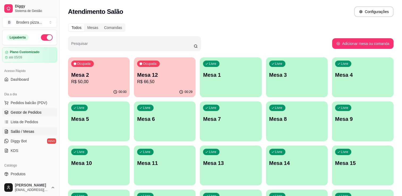
click at [20, 110] on span "Gestor de Pedidos" at bounding box center [26, 112] width 31 height 5
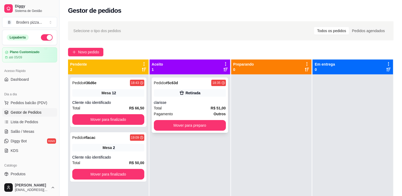
click at [215, 119] on div "Pedido # 5c63d 18:35 Retirada clarisse Total R$ 51,00 Pagamento Outros Mover pa…" at bounding box center [190, 105] width 76 height 55
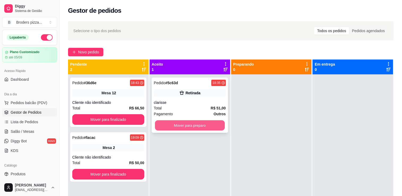
click at [218, 128] on button "Mover para preparo" at bounding box center [190, 125] width 70 height 10
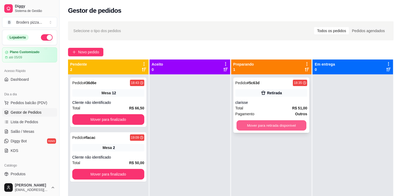
click at [259, 128] on button "Mover para retirada disponível" at bounding box center [272, 125] width 70 height 10
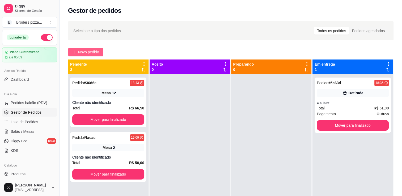
click at [87, 52] on span "Novo pedido" at bounding box center [88, 52] width 21 height 6
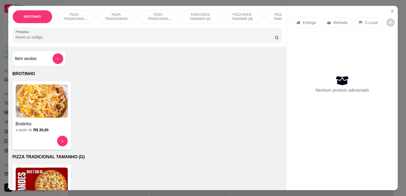
click at [204, 16] on p "PIZZA DOCE TAMANHO (G)" at bounding box center [200, 16] width 31 height 9
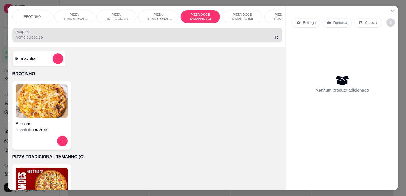
scroll to position [13, 0]
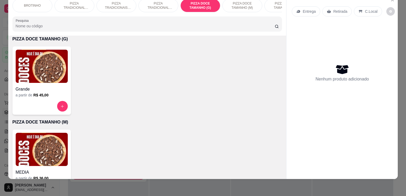
click at [63, 60] on img at bounding box center [42, 66] width 52 height 33
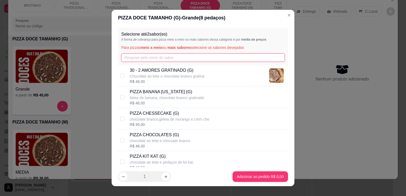
click at [140, 58] on input "text" at bounding box center [203, 57] width 164 height 9
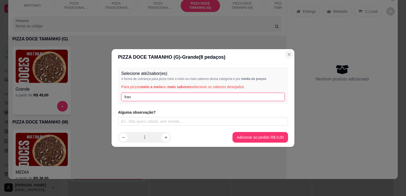
type input "fran"
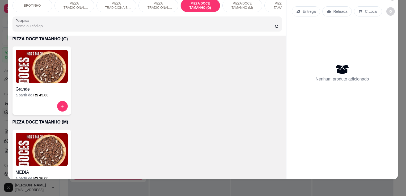
click at [77, 4] on p "PIZZA TRADICIONAL TAMANHO (G)" at bounding box center [74, 5] width 31 height 9
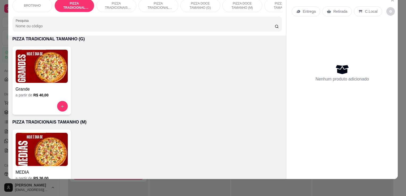
click at [45, 62] on img at bounding box center [42, 66] width 52 height 33
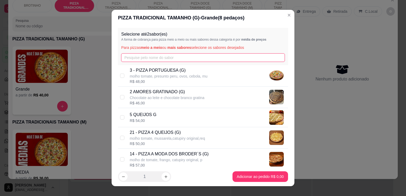
click at [145, 58] on input "text" at bounding box center [203, 57] width 164 height 9
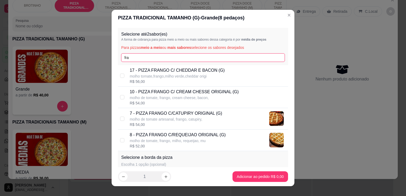
type input "fra"
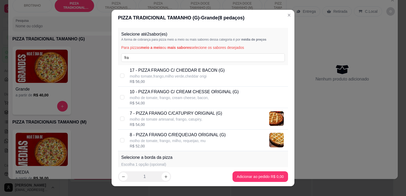
click at [212, 133] on p "8 - PIZZA FRANGO C/REQUEIJAO ORIGINAL (G)" at bounding box center [178, 135] width 96 height 6
checkbox input "true"
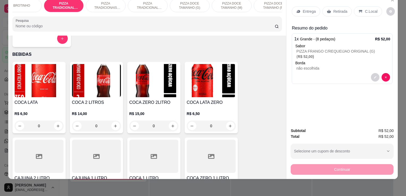
scroll to position [713, 0]
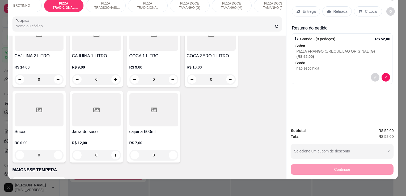
click at [32, 44] on div at bounding box center [39, 34] width 49 height 33
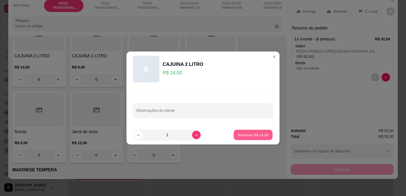
click at [244, 136] on p "Adicionar R$ 14,00" at bounding box center [253, 134] width 31 height 5
type input "1"
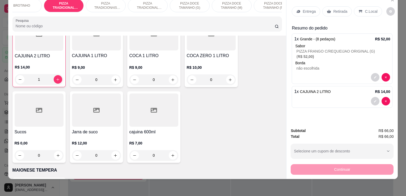
click at [334, 9] on p "Retirada" at bounding box center [340, 11] width 14 height 5
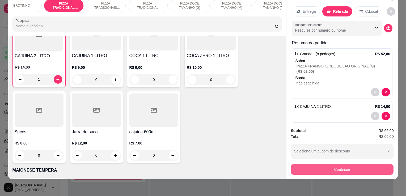
click at [351, 167] on button "Continuar" at bounding box center [342, 169] width 103 height 11
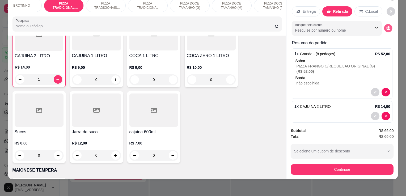
click at [387, 28] on icon "decrease-product-quantity" at bounding box center [389, 29] width 4 height 2
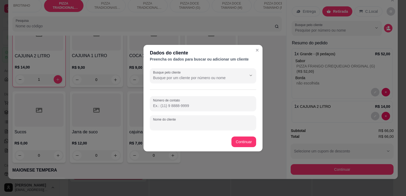
click at [207, 124] on input "Nome do cliente" at bounding box center [203, 124] width 100 height 5
type input "debora"
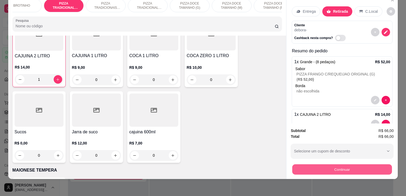
click at [352, 165] on button "Continuar" at bounding box center [342, 169] width 100 height 10
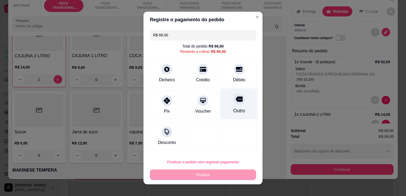
click at [238, 109] on div "Outro" at bounding box center [239, 110] width 12 height 7
type input "R$ 0,00"
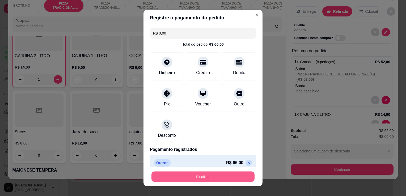
click at [221, 175] on button "Finalizar" at bounding box center [202, 177] width 103 height 10
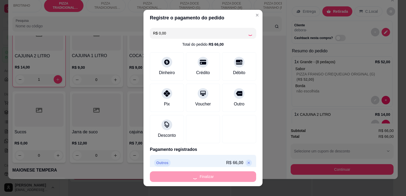
type input "0"
type input "-R$ 66,00"
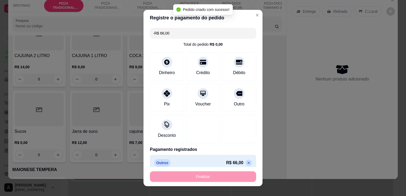
scroll to position [713, 0]
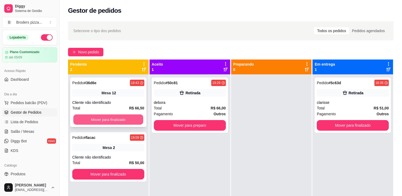
click at [119, 119] on button "Mover para finalizado" at bounding box center [108, 120] width 70 height 10
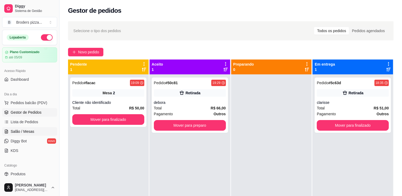
click at [25, 131] on span "Salão / Mesas" at bounding box center [23, 131] width 24 height 5
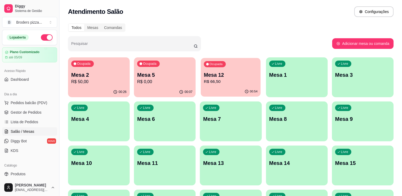
click at [237, 81] on p "R$ 66,50" at bounding box center [231, 82] width 54 height 6
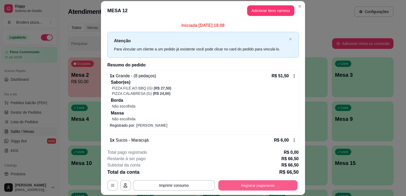
click at [290, 186] on button "Registrar pagamento" at bounding box center [257, 185] width 79 height 10
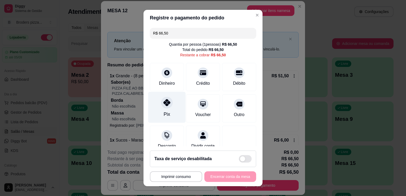
click at [161, 106] on div at bounding box center [167, 103] width 12 height 12
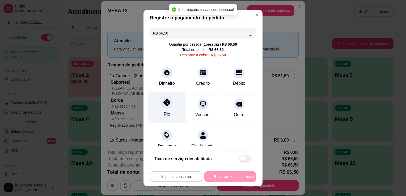
type input "R$ 0,00"
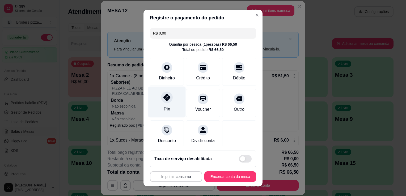
click at [166, 96] on icon at bounding box center [166, 97] width 7 height 7
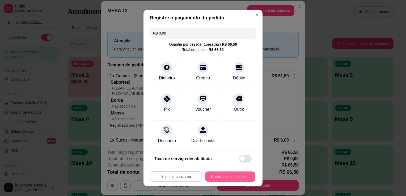
click at [229, 176] on button "Encerrar conta da mesa" at bounding box center [230, 177] width 50 height 10
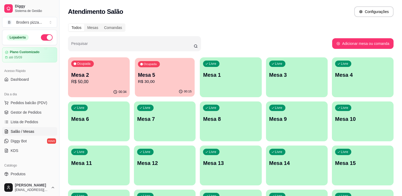
click at [166, 83] on p "R$ 30,00" at bounding box center [165, 82] width 54 height 6
click at [77, 68] on div "Ocupada Mesa 2 R$ 50,00" at bounding box center [99, 72] width 60 height 29
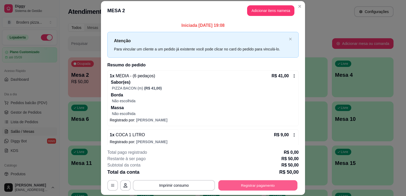
click at [256, 183] on button "Registrar pagamento" at bounding box center [257, 185] width 79 height 10
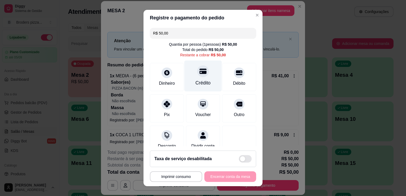
click at [198, 81] on div "Crédito" at bounding box center [203, 82] width 15 height 7
type input "R$ 0,00"
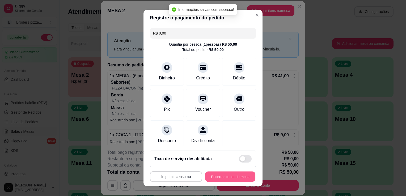
click at [224, 176] on button "Encerrar conta da mesa" at bounding box center [230, 177] width 50 height 10
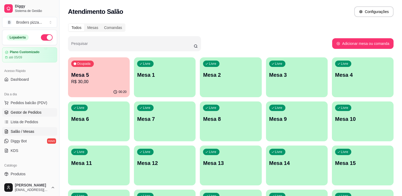
click at [17, 109] on link "Gestor de Pedidos" at bounding box center [29, 112] width 55 height 9
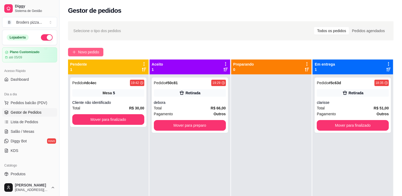
click at [86, 51] on span "Novo pedido" at bounding box center [88, 52] width 21 height 6
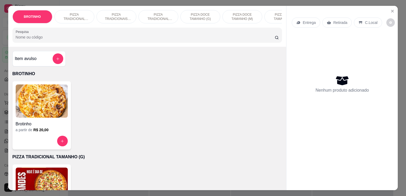
click at [39, 171] on img at bounding box center [42, 184] width 52 height 33
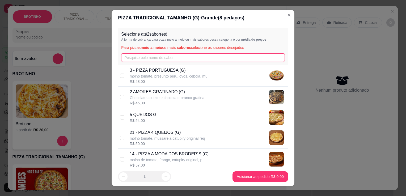
click at [142, 58] on input "text" at bounding box center [203, 57] width 164 height 9
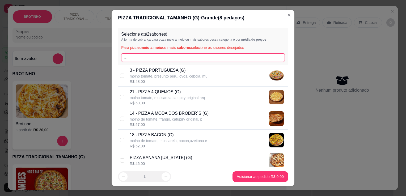
type input "a"
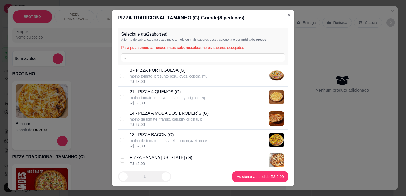
click at [185, 123] on div "R$ 57,00" at bounding box center [169, 124] width 79 height 5
checkbox input "true"
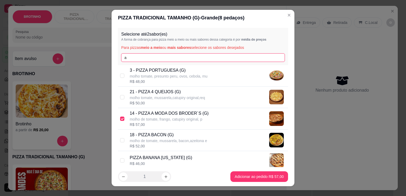
click at [162, 59] on input "a" at bounding box center [203, 57] width 164 height 9
type input "a"
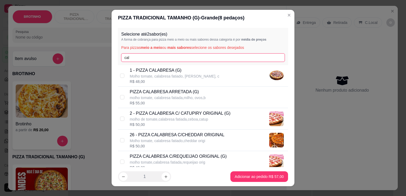
type input "cal"
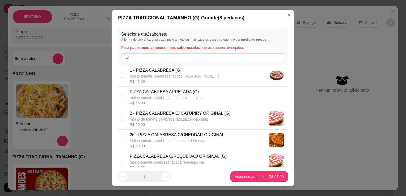
click at [169, 78] on p "Molho tomate, calabresa fatiado, [PERSON_NAME], c" at bounding box center [175, 76] width 90 height 5
checkbox input "true"
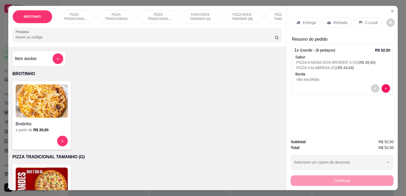
click at [338, 21] on p "Retirada" at bounding box center [340, 22] width 14 height 5
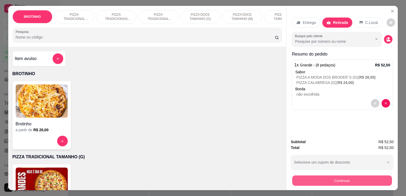
click at [345, 181] on button "Continuar" at bounding box center [342, 180] width 100 height 10
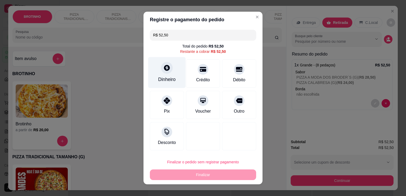
click at [158, 73] on div "Dinheiro" at bounding box center [166, 72] width 37 height 31
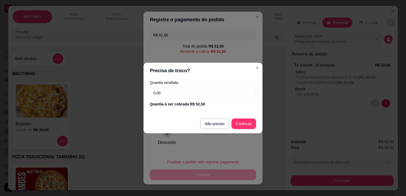
click at [170, 94] on input "0,00" at bounding box center [203, 93] width 106 height 11
click at [217, 118] on footer "Não preciso Continuar" at bounding box center [203, 123] width 119 height 19
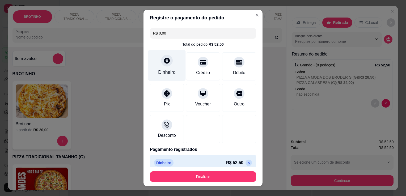
click at [166, 76] on div "Dinheiro" at bounding box center [166, 65] width 37 height 31
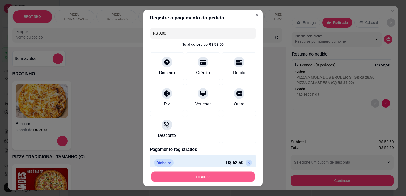
click at [217, 178] on button "Finalizar" at bounding box center [202, 177] width 103 height 10
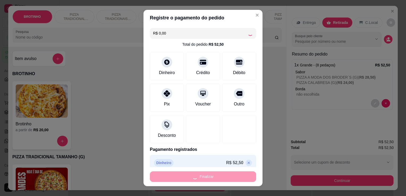
type input "-R$ 52,50"
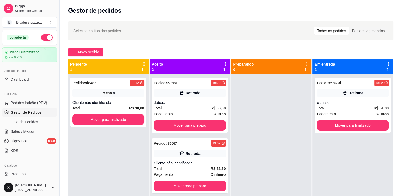
click at [217, 178] on div "Pedido # 360f7 19:57 Retirada Cliente não identificado Total R$ 52,50 Pagamento…" at bounding box center [190, 165] width 76 height 55
click at [185, 158] on div "Pedido # 360f7 19:57 Retirada Cliente não identificado Total R$ 52,50 Pagamento…" at bounding box center [190, 165] width 76 height 55
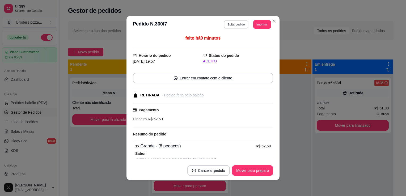
click at [231, 22] on button "Editar pedido" at bounding box center [236, 24] width 25 height 8
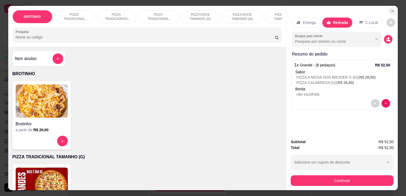
click at [388, 9] on button "Close" at bounding box center [392, 11] width 9 height 9
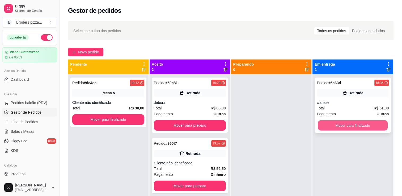
click at [362, 123] on button "Mover para finalizado" at bounding box center [353, 125] width 70 height 10
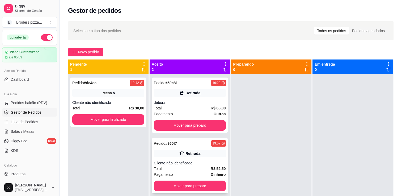
click at [208, 155] on div "Retirada" at bounding box center [190, 153] width 72 height 7
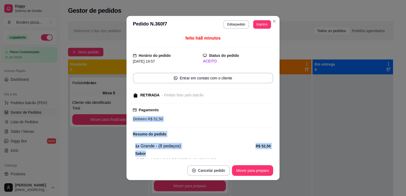
drag, startPoint x: 208, startPoint y: 155, endPoint x: 269, endPoint y: 104, distance: 79.4
click at [269, 104] on div "feito há 8 minutos Horário do pedido [DATE] 19:57 Status do pedido ACEITO Entra…" at bounding box center [203, 97] width 140 height 124
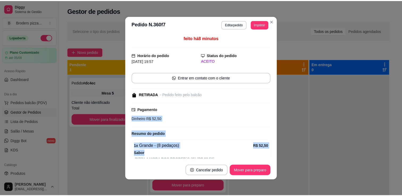
scroll to position [60, 0]
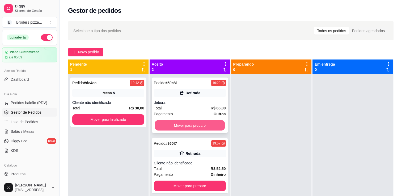
click at [193, 121] on button "Mover para preparo" at bounding box center [190, 125] width 70 height 10
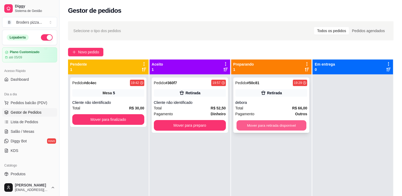
click at [261, 124] on button "Mover para retirada disponível" at bounding box center [272, 125] width 70 height 10
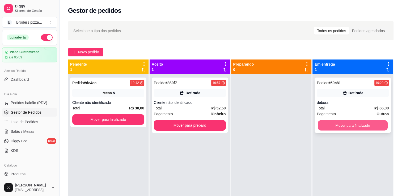
click at [343, 124] on button "Mover para finalizado" at bounding box center [353, 125] width 70 height 10
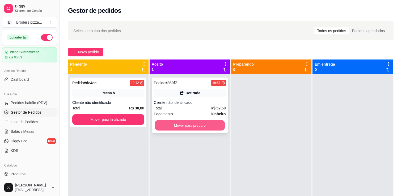
click at [207, 127] on button "Mover para preparo" at bounding box center [190, 125] width 70 height 10
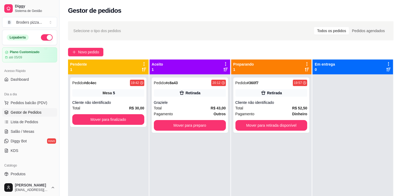
click at [178, 142] on div "Pedido # c8a43 20:12 Retirada Graziele Total R$ 43,00 Pagamento Outros Mover pa…" at bounding box center [190, 172] width 81 height 196
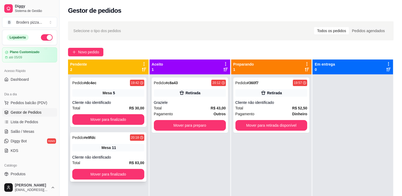
click at [113, 150] on div "11" at bounding box center [114, 147] width 4 height 5
click at [82, 51] on span "Novo pedido" at bounding box center [88, 52] width 21 height 6
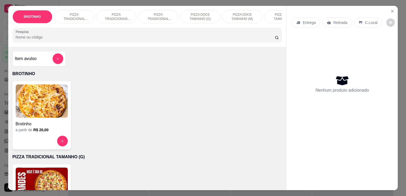
click at [46, 174] on img at bounding box center [42, 184] width 52 height 33
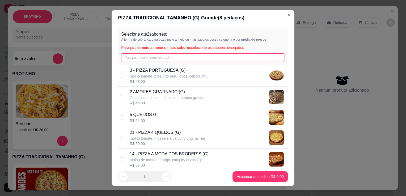
click at [179, 56] on input "text" at bounding box center [203, 57] width 164 height 9
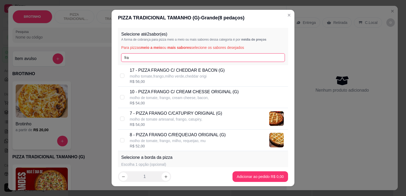
type input "fra"
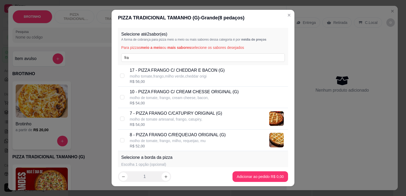
click at [178, 133] on p "8 - PIZZA FRANGO C/REQUEIJAO ORIGINAL (G)" at bounding box center [178, 135] width 96 height 6
checkbox input "true"
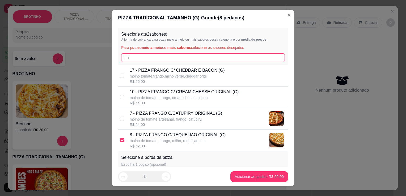
click at [145, 54] on input "fra" at bounding box center [203, 57] width 164 height 9
type input "f"
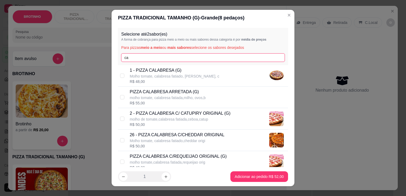
type input "ca"
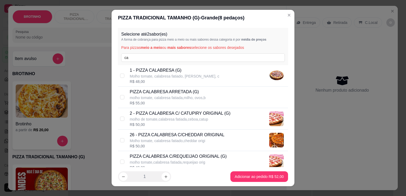
click at [160, 79] on div "R$ 48,00" at bounding box center [175, 81] width 90 height 5
checkbox input "true"
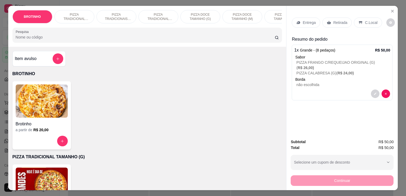
click at [333, 21] on p "Retirada" at bounding box center [340, 22] width 14 height 5
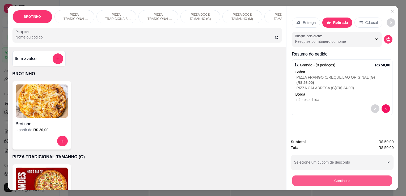
click at [320, 182] on button "Continuar" at bounding box center [342, 180] width 100 height 10
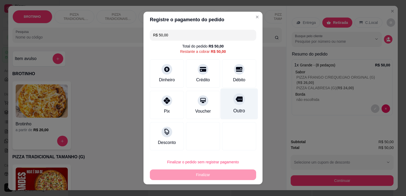
click at [238, 108] on div "Outro" at bounding box center [239, 110] width 12 height 7
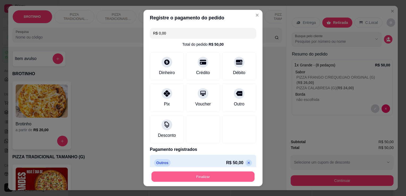
click at [201, 179] on button "Finalizar" at bounding box center [202, 177] width 103 height 10
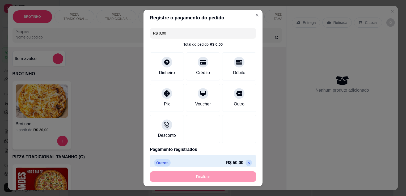
type input "-R$ 50,00"
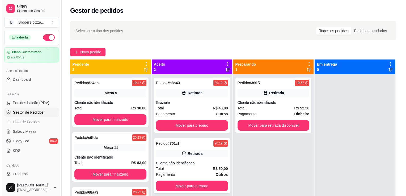
scroll to position [15, 0]
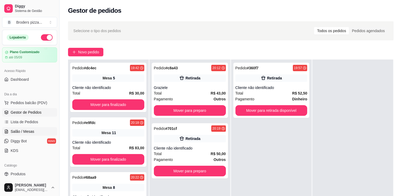
click at [21, 130] on span "Salão / Mesas" at bounding box center [23, 131] width 24 height 5
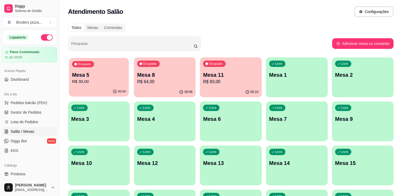
click at [97, 89] on div "00:59" at bounding box center [99, 92] width 60 height 10
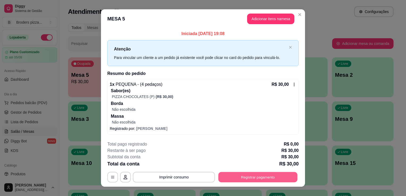
click at [235, 175] on button "Registrar pagamento" at bounding box center [257, 177] width 79 height 10
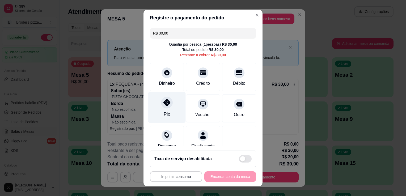
click at [164, 111] on div "Pix" at bounding box center [167, 114] width 6 height 7
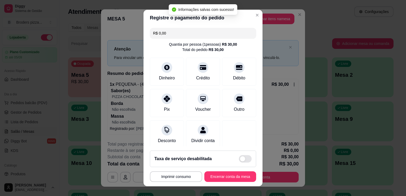
type input "R$ 0,00"
click at [233, 178] on button "Encerrar conta da mesa" at bounding box center [230, 177] width 50 height 10
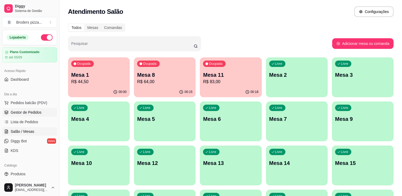
click at [31, 114] on span "Gestor de Pedidos" at bounding box center [26, 112] width 31 height 5
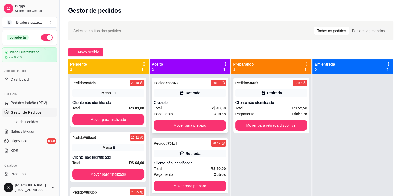
click at [212, 99] on div "Pedido # c8a43 20:12 Retirada Graziele Total R$ 43,00 Pagamento Outros Mover pa…" at bounding box center [190, 105] width 76 height 55
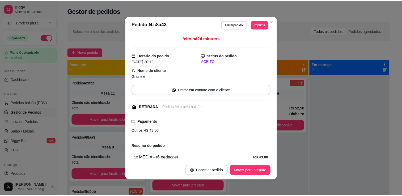
scroll to position [65, 0]
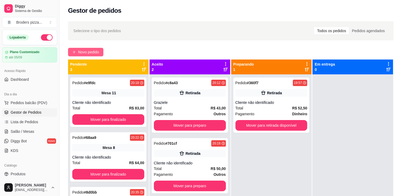
click at [80, 50] on span "Novo pedido" at bounding box center [88, 52] width 21 height 6
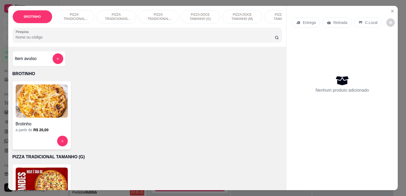
click at [47, 182] on img at bounding box center [42, 184] width 52 height 33
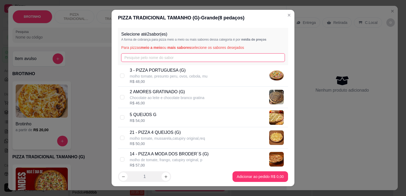
click at [171, 58] on input "text" at bounding box center [203, 57] width 164 height 9
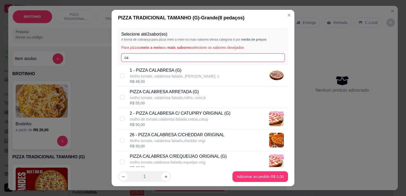
type input "ca"
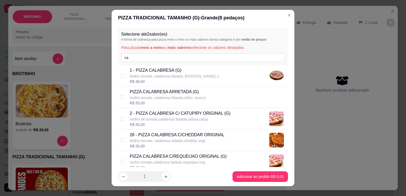
click at [170, 75] on p "Molho tomate, calabresa fatiado, [PERSON_NAME], c" at bounding box center [175, 76] width 90 height 5
checkbox input "true"
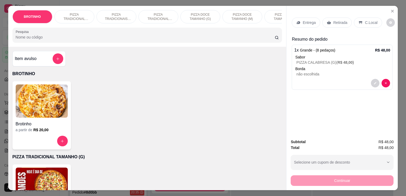
click at [334, 20] on p "Retirada" at bounding box center [340, 22] width 14 height 5
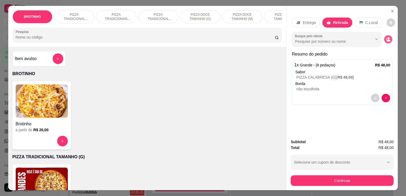
click at [384, 35] on button "decrease-product-quantity" at bounding box center [388, 39] width 8 height 8
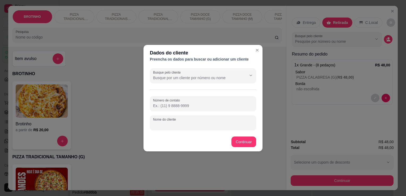
click at [179, 122] on input "Nome do cliente" at bounding box center [203, 124] width 100 height 5
type input "kasser"
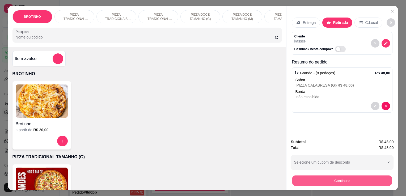
click at [340, 179] on button "Continuar" at bounding box center [342, 180] width 100 height 10
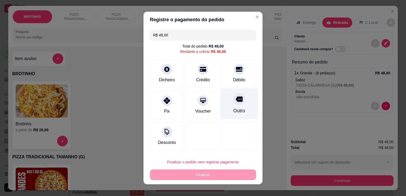
click at [234, 110] on div "Outro" at bounding box center [239, 110] width 12 height 7
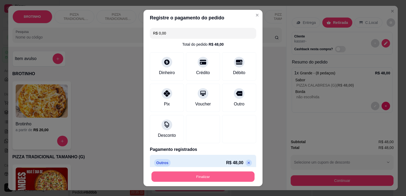
click at [222, 173] on button "Finalizar" at bounding box center [202, 177] width 103 height 10
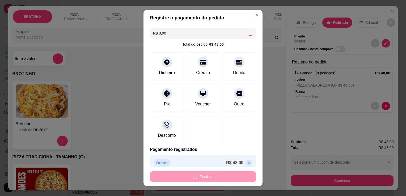
type input "-R$ 48,00"
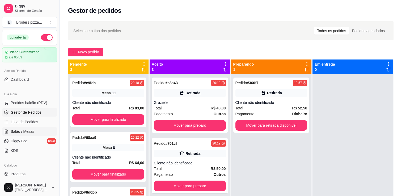
click at [27, 131] on span "Salão / Mesas" at bounding box center [23, 131] width 24 height 5
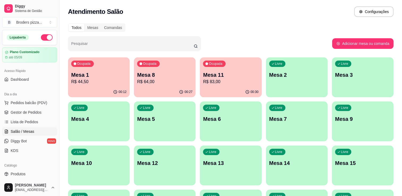
click at [55, 175] on div "Catálogo Produtos Complementos" at bounding box center [29, 174] width 59 height 31
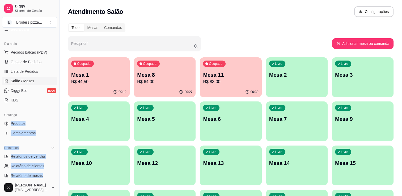
click at [57, 176] on div "Loja aberta Plano Customizado até 05/09 Acesso Rápido Dashboard Dia a dia Pedid…" at bounding box center [29, 104] width 59 height 149
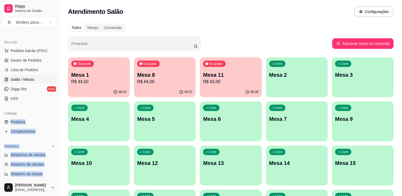
scroll to position [63, 0]
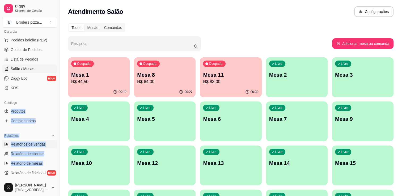
click at [33, 144] on span "Relatórios de vendas" at bounding box center [28, 144] width 35 height 5
select select "ALL"
select select "0"
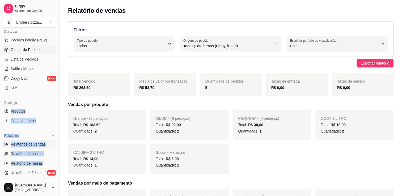
click at [24, 46] on link "Gestor de Pedidos" at bounding box center [29, 49] width 55 height 9
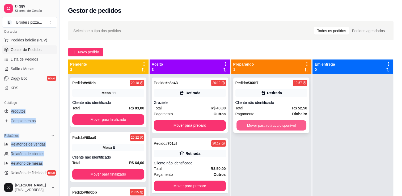
click at [260, 127] on button "Mover para retirada disponível" at bounding box center [272, 125] width 70 height 10
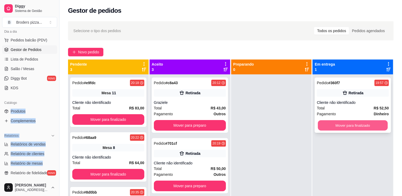
click at [335, 126] on button "Mover para finalizado" at bounding box center [353, 125] width 70 height 10
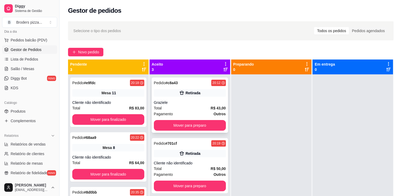
click at [215, 120] on div "Pedido # c8a43 20:12 Retirada Graziele Total R$ 43,00 Pagamento Outros Mover pa…" at bounding box center [190, 105] width 76 height 55
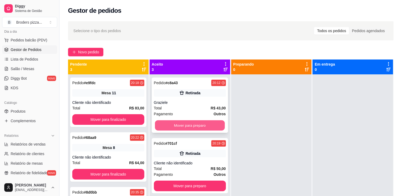
click at [217, 125] on button "Mover para preparo" at bounding box center [190, 125] width 70 height 10
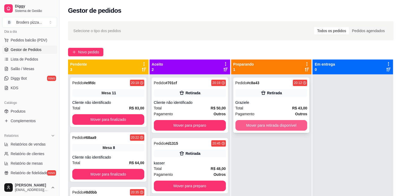
click at [265, 122] on button "Mover para retirada disponível" at bounding box center [271, 125] width 72 height 11
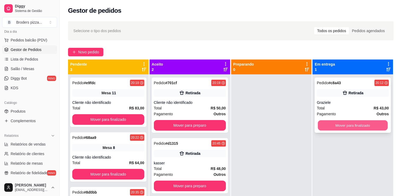
click at [325, 126] on button "Mover para finalizado" at bounding box center [353, 125] width 70 height 10
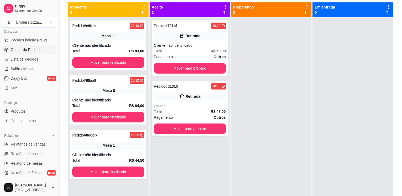
scroll to position [56, 0]
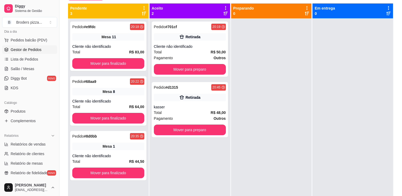
click at [393, 132] on div "Selecione o tipo dos pedidos Todos os pedidos Pedidos agendados Novo pedido Pen…" at bounding box center [231, 84] width 343 height 244
click at [15, 67] on span "Salão / Mesas" at bounding box center [23, 68] width 24 height 5
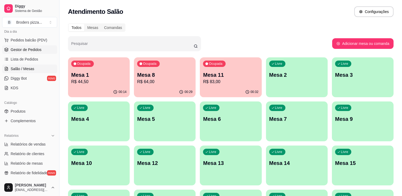
click at [23, 50] on span "Gestor de Pedidos" at bounding box center [26, 49] width 31 height 5
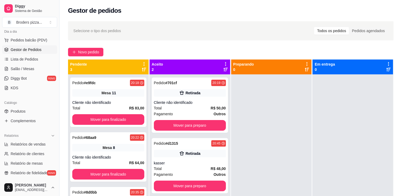
click at [78, 47] on div "Selecione o tipo dos pedidos Todos os pedidos Pedidos agendados Novo pedido Pen…" at bounding box center [231, 140] width 343 height 244
click at [79, 50] on span "Novo pedido" at bounding box center [88, 52] width 21 height 6
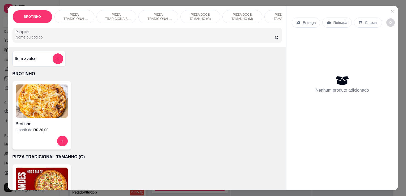
click at [50, 103] on img at bounding box center [42, 101] width 52 height 33
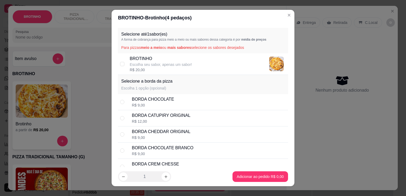
click at [282, 154] on div "Selecione até 1 sabor(es) A forma de cobrança para pizza meio a meio ou mais sa…" at bounding box center [203, 96] width 183 height 141
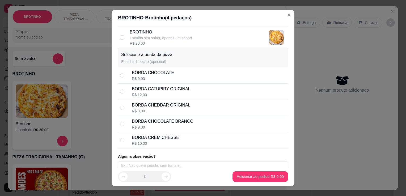
scroll to position [31, 0]
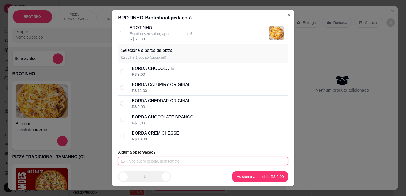
click at [212, 163] on input "text" at bounding box center [203, 161] width 170 height 9
type input "a moda dos brothers"
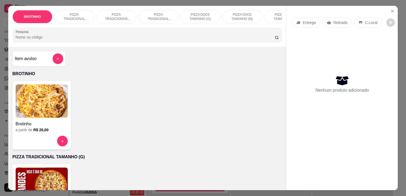
click at [45, 94] on img at bounding box center [42, 101] width 52 height 33
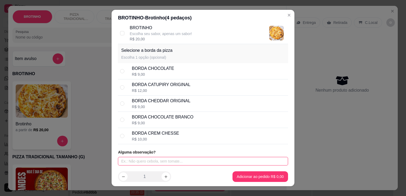
click at [171, 159] on input "text" at bounding box center [203, 161] width 170 height 9
type input "a moda dos brothers"
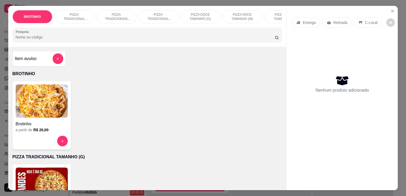
click at [35, 98] on img at bounding box center [42, 101] width 52 height 33
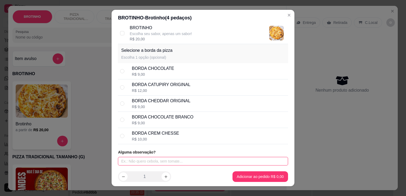
click at [160, 161] on input "text" at bounding box center [203, 161] width 170 height 9
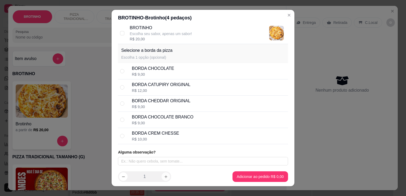
click at [165, 175] on icon "increase-product-quantity" at bounding box center [166, 177] width 4 height 4
click at [119, 177] on button "decrease-product-quantity" at bounding box center [123, 177] width 8 height 8
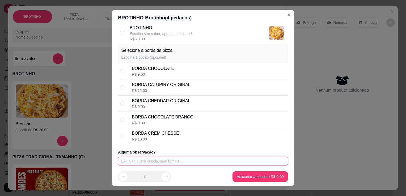
click at [135, 160] on input "text" at bounding box center [203, 161] width 170 height 9
type input "a moda dos brothers"
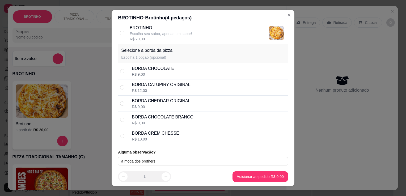
click at [170, 54] on div "Selecione a borda da pizza Escolha 1 opção (opcional)" at bounding box center [203, 53] width 170 height 19
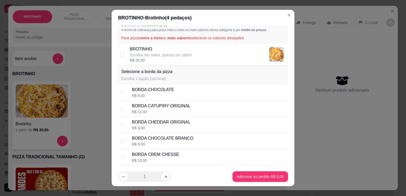
scroll to position [0, 0]
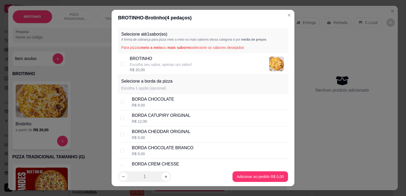
click at [227, 67] on div "BROTINHO Escolha seu sabor, apenas um sabor! R$ 20,00" at bounding box center [208, 64] width 156 height 17
checkbox input "true"
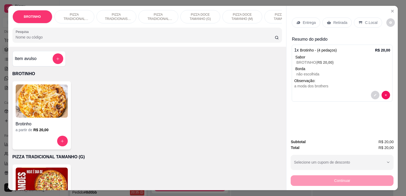
click at [339, 20] on p "Retirada" at bounding box center [340, 22] width 14 height 5
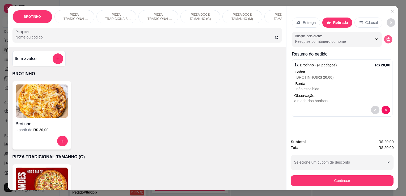
click at [387, 37] on icon "decrease-product-quantity" at bounding box center [388, 39] width 5 height 5
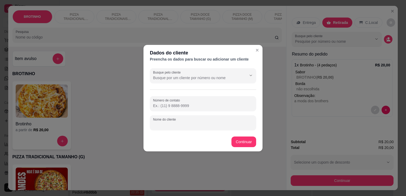
click at [189, 124] on input "Nome do cliente" at bounding box center [203, 124] width 100 height 5
type input "neurivan"
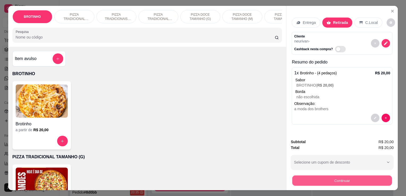
click at [326, 179] on button "Continuar" at bounding box center [342, 180] width 100 height 10
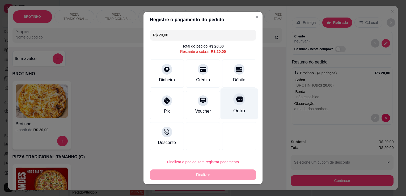
click at [233, 110] on div "Outro" at bounding box center [239, 110] width 12 height 7
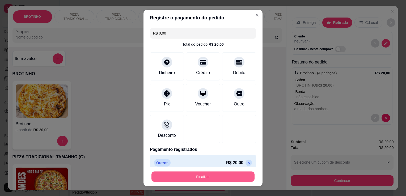
click at [233, 174] on button "Finalizar" at bounding box center [202, 177] width 103 height 10
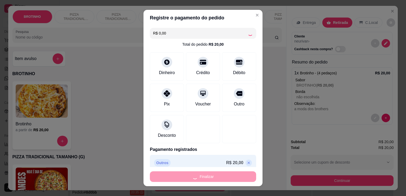
type input "-R$ 20,00"
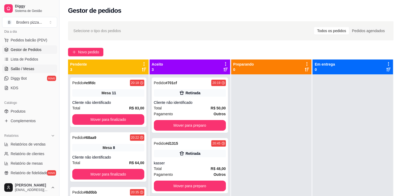
click at [23, 66] on span "Salão / Mesas" at bounding box center [23, 68] width 24 height 5
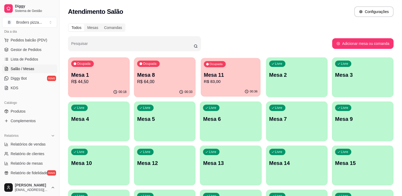
click at [225, 66] on div "Ocupada Mesa 11 R$ 83,00" at bounding box center [231, 72] width 60 height 29
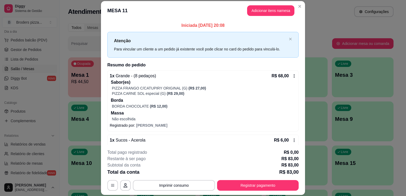
scroll to position [31, 0]
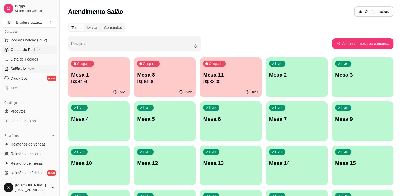
click at [19, 49] on span "Gestor de Pedidos" at bounding box center [26, 49] width 31 height 5
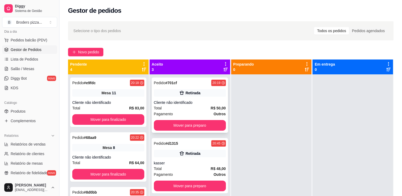
drag, startPoint x: 199, startPoint y: 133, endPoint x: 203, endPoint y: 128, distance: 6.4
click at [203, 128] on div "Pedido # 701cf 20:19 Retirada Cliente não identificado Total R$ 50,00 Pagamento…" at bounding box center [190, 105] width 76 height 55
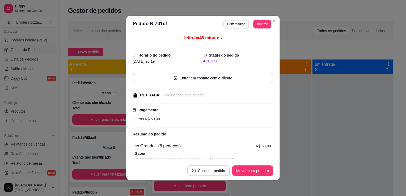
click at [203, 128] on div "feito há 45 minutos Horário do pedido [DATE] 20:19 Status do pedido ACEITO Entr…" at bounding box center [203, 97] width 141 height 124
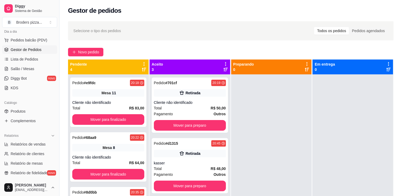
click at [352, 123] on div at bounding box center [353, 172] width 81 height 196
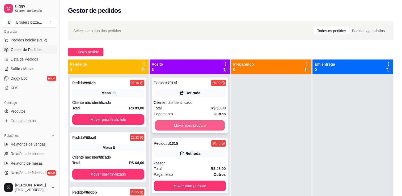
click at [218, 123] on button "Mover para preparo" at bounding box center [190, 125] width 70 height 10
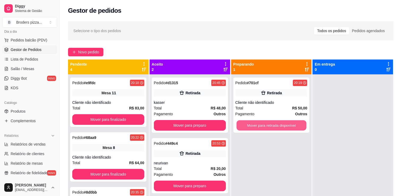
click at [280, 123] on button "Mover para retirada disponível" at bounding box center [272, 125] width 70 height 10
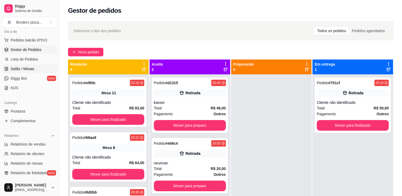
click at [20, 69] on span "Salão / Mesas" at bounding box center [23, 68] width 24 height 5
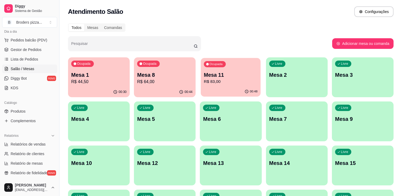
click at [223, 88] on div "00:48" at bounding box center [231, 92] width 60 height 10
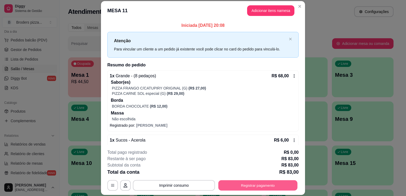
click at [250, 186] on button "Registrar pagamento" at bounding box center [257, 185] width 79 height 10
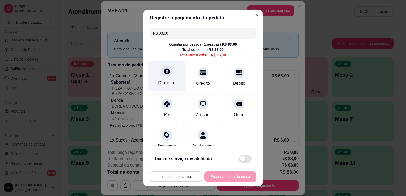
click at [170, 83] on div "Dinheiro" at bounding box center [167, 82] width 18 height 7
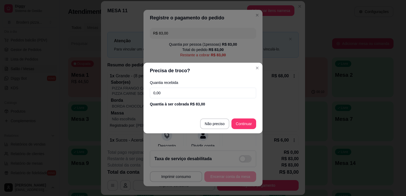
click at [200, 90] on input "0,00" at bounding box center [203, 93] width 106 height 11
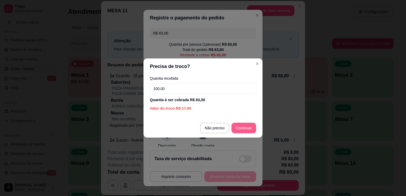
type input "100,00"
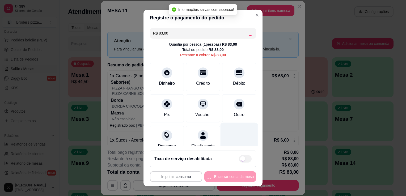
type input "R$ 0,00"
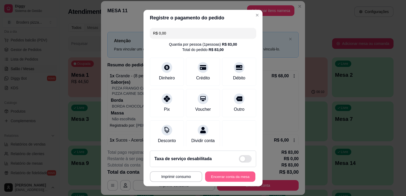
click at [227, 179] on button "Encerrar conta da mesa" at bounding box center [230, 177] width 50 height 10
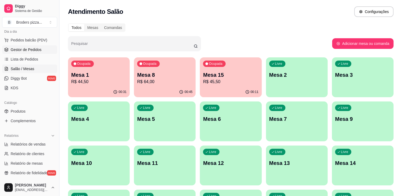
click at [14, 48] on span "Gestor de Pedidos" at bounding box center [26, 49] width 31 height 5
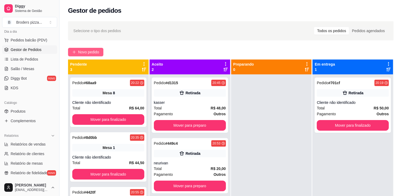
click at [88, 52] on span "Novo pedido" at bounding box center [88, 52] width 21 height 6
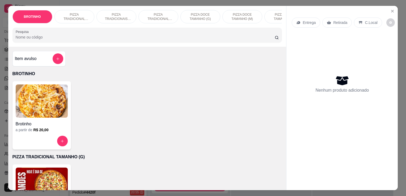
click at [61, 108] on img at bounding box center [42, 101] width 52 height 33
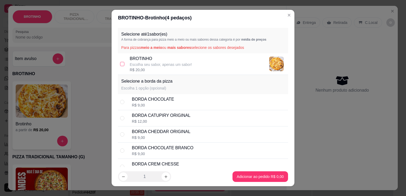
click at [120, 64] on input "checkbox" at bounding box center [122, 64] width 4 height 4
checkbox input "true"
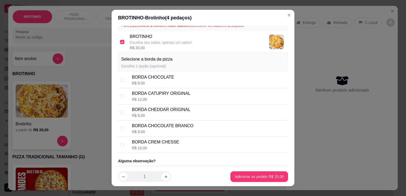
scroll to position [31, 0]
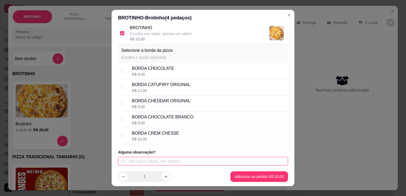
click at [229, 162] on input "text" at bounding box center [203, 161] width 170 height 9
type input "carne de sol 4 queijos"
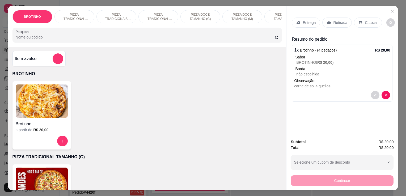
click at [311, 20] on p "Entrega" at bounding box center [309, 22] width 13 height 5
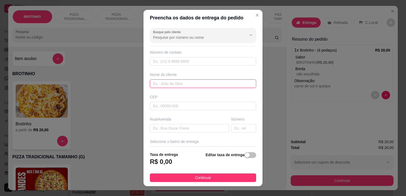
click at [199, 85] on input "text" at bounding box center [203, 83] width 106 height 9
click at [179, 129] on input "text" at bounding box center [189, 128] width 79 height 9
type input "rua c"
click at [237, 129] on input "text" at bounding box center [243, 128] width 25 height 9
type input "251"
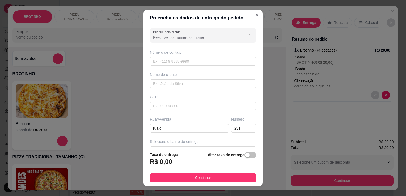
click at [235, 139] on div "Selecione o bairro de entrega" at bounding box center [203, 141] width 106 height 5
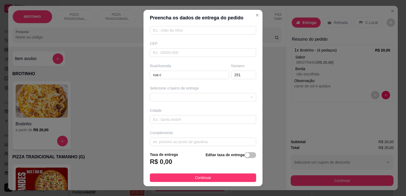
scroll to position [56, 0]
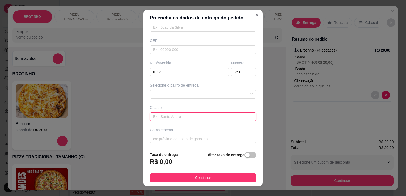
click at [182, 114] on input "text" at bounding box center [203, 116] width 106 height 9
click at [166, 140] on input "text" at bounding box center [203, 139] width 106 height 9
click at [177, 91] on div "66fc5bfb9f9f99dbfde6ab93 66fc5f5ab70e882d3ef484da centro - ico - R$ 3,00 [GEOGR…" at bounding box center [203, 94] width 106 height 9
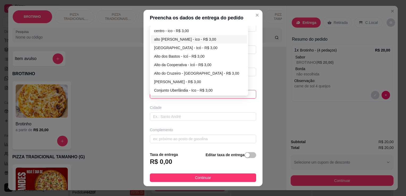
click at [164, 36] on div "alto [PERSON_NAME] - ico - R$ 3,00" at bounding box center [199, 39] width 90 height 6
type input "ico"
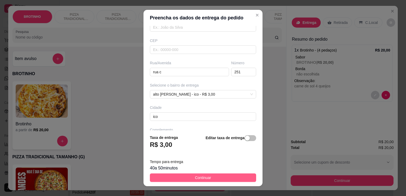
click at [197, 179] on span "Continuar" at bounding box center [203, 178] width 16 height 6
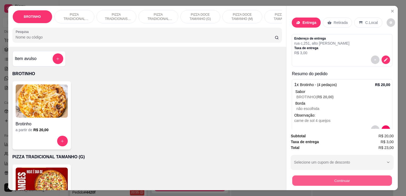
click at [352, 181] on button "Continuar" at bounding box center [342, 180] width 100 height 10
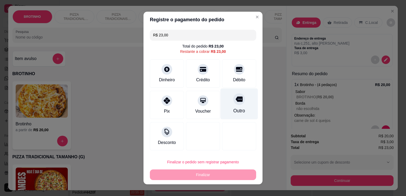
click at [236, 105] on div "Outro" at bounding box center [239, 103] width 37 height 31
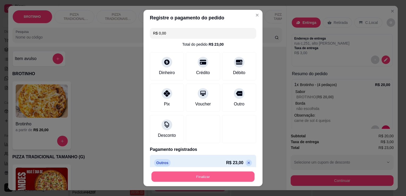
click at [199, 180] on button "Finalizar" at bounding box center [202, 177] width 103 height 10
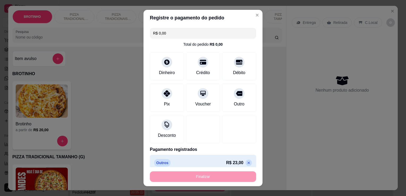
type input "-R$ 23,00"
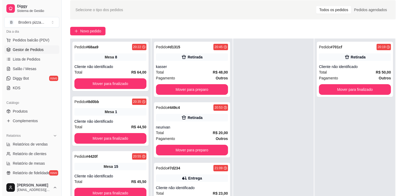
scroll to position [21, 0]
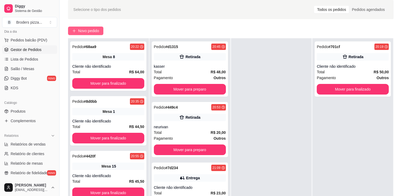
click at [88, 30] on span "Novo pedido" at bounding box center [88, 31] width 21 height 6
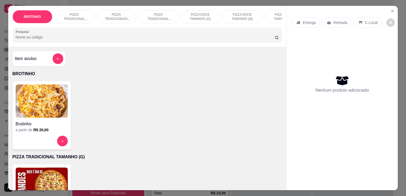
click at [157, 15] on p "PIZZA TRADICIONAL TAMANHO (P)" at bounding box center [158, 16] width 31 height 9
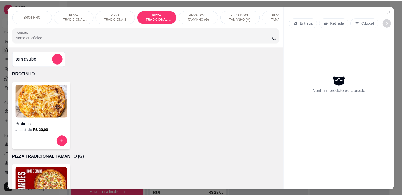
scroll to position [13, 0]
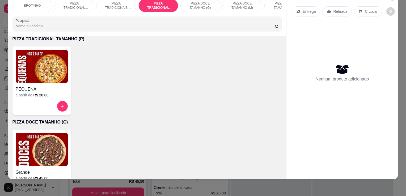
click at [47, 58] on img at bounding box center [42, 66] width 52 height 33
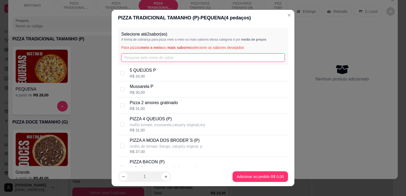
click at [165, 59] on input "text" at bounding box center [203, 57] width 164 height 9
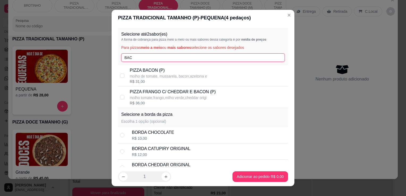
type input "BAC"
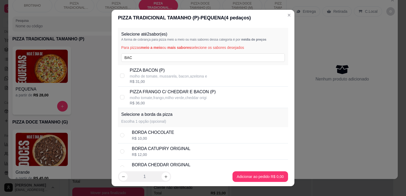
click at [168, 72] on p "PIZZA BACON (P)" at bounding box center [168, 70] width 77 height 6
checkbox input "true"
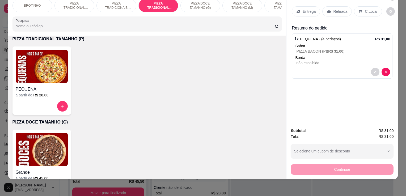
click at [358, 9] on icon at bounding box center [360, 11] width 4 height 4
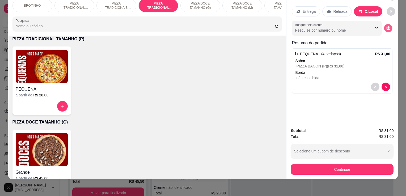
click at [387, 28] on icon "decrease-product-quantity" at bounding box center [389, 29] width 4 height 2
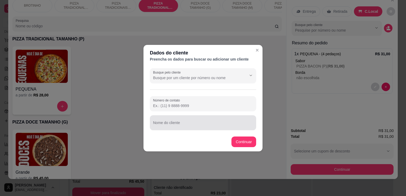
click at [190, 121] on div at bounding box center [203, 122] width 100 height 11
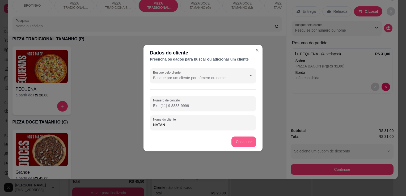
type input "NATAN"
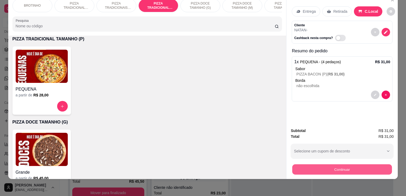
click at [323, 164] on button "Continuar" at bounding box center [342, 169] width 100 height 10
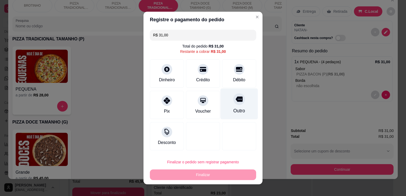
click at [236, 99] on icon at bounding box center [239, 99] width 7 height 5
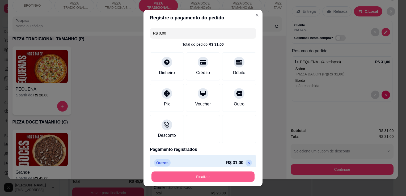
click at [205, 175] on button "Finalizar" at bounding box center [202, 177] width 103 height 10
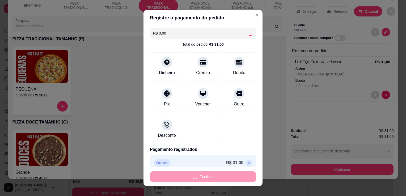
type input "-R$ 31,00"
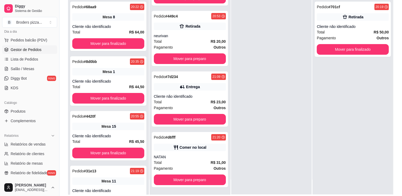
scroll to position [63, 0]
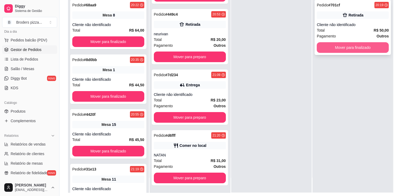
click at [352, 47] on button "Mover para finalizado" at bounding box center [353, 47] width 72 height 11
click at [352, 47] on div "Mover para finalizado" at bounding box center [353, 47] width 72 height 11
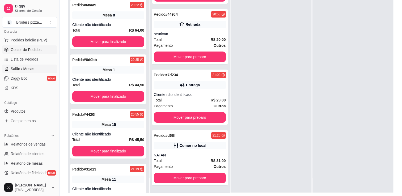
click at [11, 73] on link "Salão / Mesas" at bounding box center [29, 69] width 55 height 9
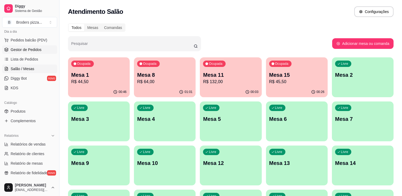
click at [22, 49] on span "Gestor de Pedidos" at bounding box center [26, 49] width 31 height 5
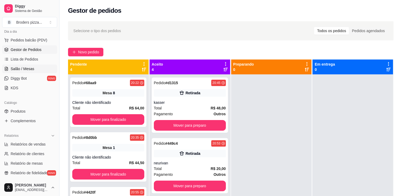
click at [35, 70] on link "Salão / Mesas" at bounding box center [29, 69] width 55 height 9
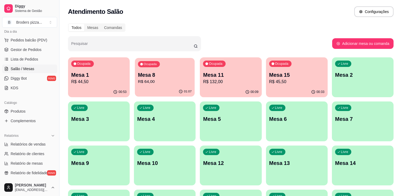
click at [162, 73] on p "Mesa 8" at bounding box center [165, 74] width 54 height 7
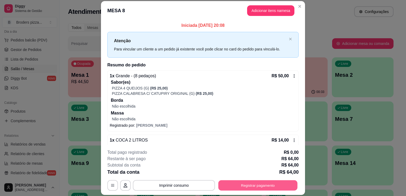
click at [254, 182] on button "Registrar pagamento" at bounding box center [257, 185] width 79 height 10
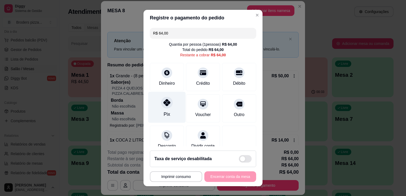
click at [165, 108] on div at bounding box center [167, 103] width 12 height 12
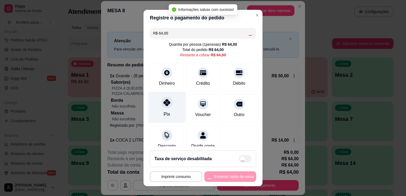
type input "R$ 0,00"
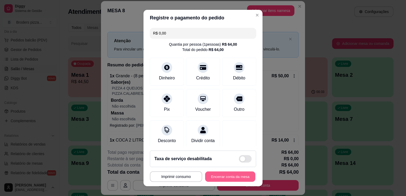
click at [231, 179] on button "Encerrar conta da mesa" at bounding box center [230, 177] width 50 height 10
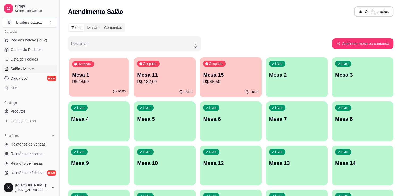
click at [124, 72] on p "Mesa 1" at bounding box center [99, 74] width 54 height 7
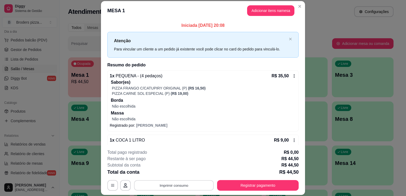
click at [195, 184] on button "Imprimir consumo" at bounding box center [174, 185] width 80 height 10
click at [175, 174] on button "IMPRESSORA" at bounding box center [173, 173] width 37 height 8
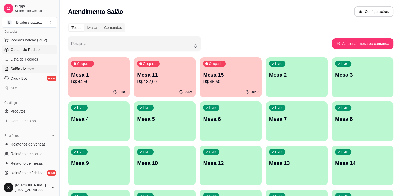
click at [23, 52] on span "Gestor de Pedidos" at bounding box center [26, 49] width 31 height 5
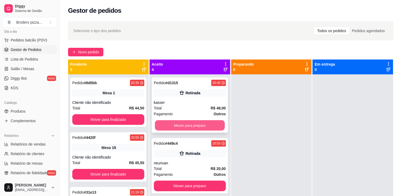
click at [201, 125] on button "Mover para preparo" at bounding box center [190, 125] width 70 height 10
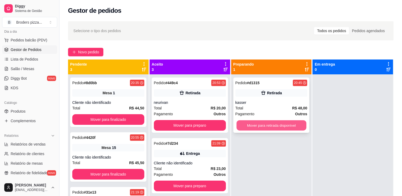
click at [294, 126] on button "Mover para retirada disponível" at bounding box center [272, 125] width 70 height 10
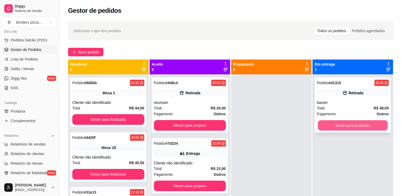
click at [338, 125] on button "Mover para finalizado" at bounding box center [353, 125] width 70 height 10
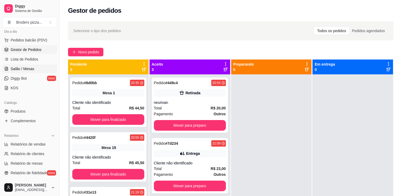
click at [34, 69] on link "Salão / Mesas" at bounding box center [29, 69] width 55 height 9
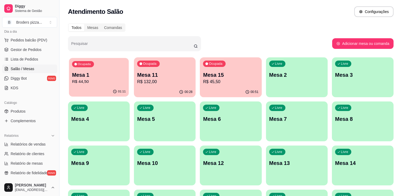
click at [102, 76] on p "Mesa 1" at bounding box center [99, 74] width 54 height 7
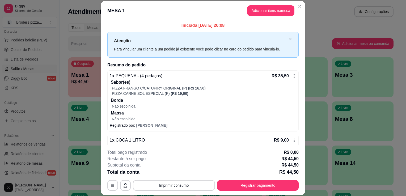
click at [240, 191] on footer "**********" at bounding box center [203, 170] width 204 height 50
click at [249, 183] on button "Registrar pagamento" at bounding box center [257, 185] width 79 height 10
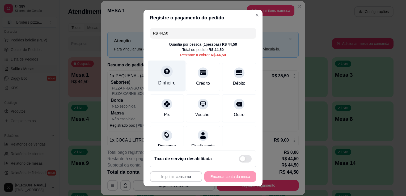
click at [162, 79] on div "Dinheiro" at bounding box center [166, 76] width 37 height 31
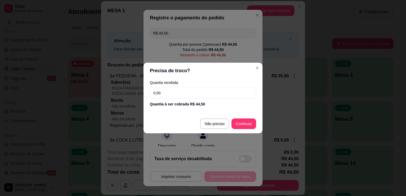
click at [182, 95] on input "0,00" at bounding box center [203, 93] width 106 height 11
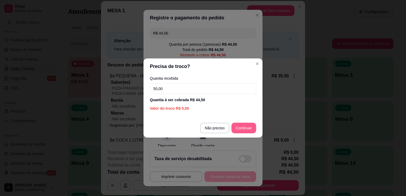
type input "50,00"
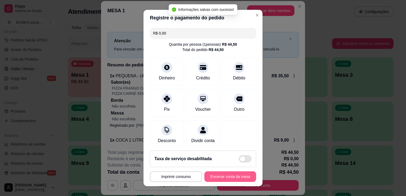
type input "R$ 0,00"
click at [222, 180] on button "Encerrar conta da mesa" at bounding box center [230, 177] width 50 height 10
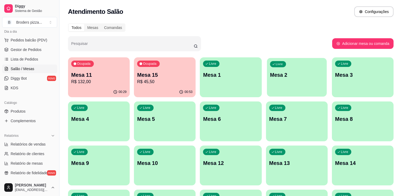
click at [298, 76] on p "Mesa 2" at bounding box center [297, 74] width 54 height 7
click at [11, 150] on link "Relatório de clientes" at bounding box center [29, 154] width 55 height 9
select select "30"
select select "HIGHEST_TOTAL_SPENT_WITH_ORDERS"
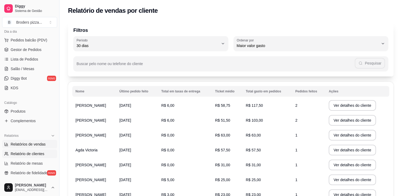
click at [32, 145] on span "Relatórios de vendas" at bounding box center [28, 144] width 35 height 5
select select "ALL"
select select "0"
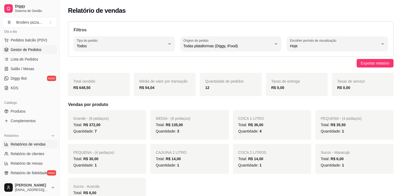
click at [13, 49] on span "Gestor de Pedidos" at bounding box center [26, 49] width 31 height 5
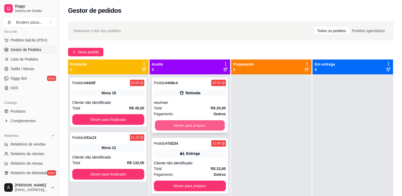
click at [196, 125] on button "Mover para preparo" at bounding box center [190, 125] width 70 height 10
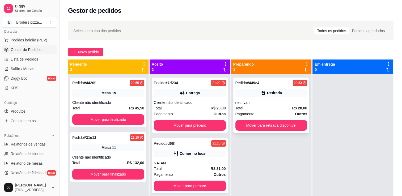
click at [273, 118] on div "Pedido # 449c4 20:53 Retirada neurivan Total R$ 20,00 Pagamento Outros Mover pa…" at bounding box center [271, 105] width 76 height 55
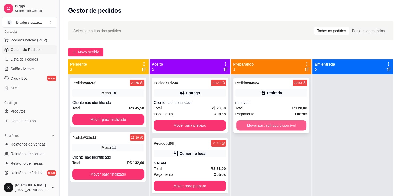
click at [300, 122] on button "Mover para retirada disponível" at bounding box center [272, 125] width 70 height 10
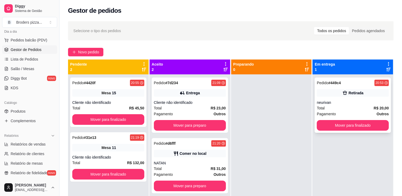
click at [331, 120] on div "Pedido # 449c4 20:53 Retirada neurivan Total R$ 20,00 Pagamento Outros Mover pa…" at bounding box center [353, 105] width 76 height 55
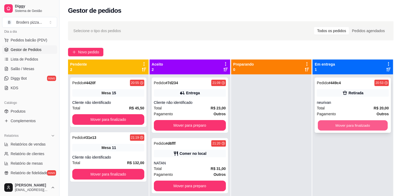
click at [322, 127] on button "Mover para finalizado" at bounding box center [353, 125] width 70 height 10
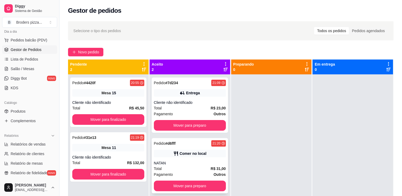
click at [207, 155] on div "Comer no local" at bounding box center [190, 153] width 72 height 7
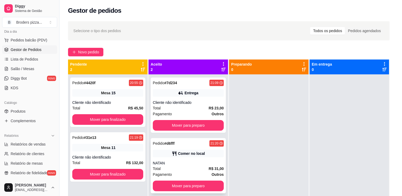
click at [207, 155] on div "1 x PEQUENA - (4 pedaços)" at bounding box center [193, 158] width 121 height 6
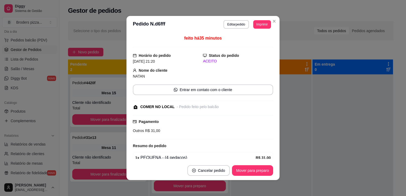
click at [277, 141] on div "feito há 35 minutos Horário do pedido [DATE] 21:20 Status do pedido ACEITO Nome…" at bounding box center [202, 97] width 153 height 128
click at [253, 173] on button "Mover para preparo" at bounding box center [253, 171] width 40 height 10
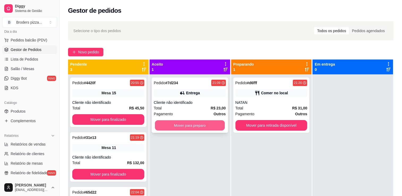
click at [210, 127] on button "Mover para preparo" at bounding box center [190, 125] width 70 height 10
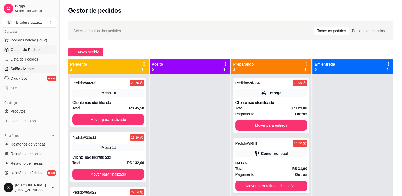
click at [12, 68] on span "Salão / Mesas" at bounding box center [23, 68] width 24 height 5
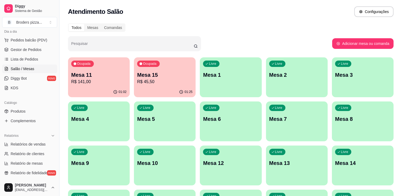
click at [105, 79] on p "R$ 141,00" at bounding box center [98, 82] width 55 height 6
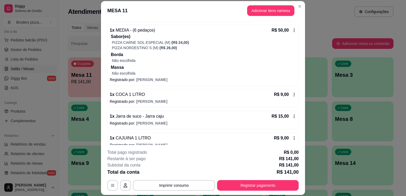
scroll to position [112, 0]
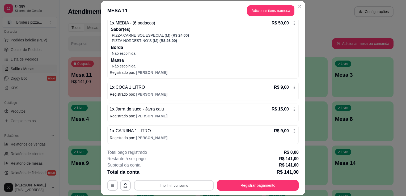
click at [193, 184] on button "Imprimir consumo" at bounding box center [174, 185] width 80 height 10
click at [178, 172] on button "IMPRESSORA" at bounding box center [173, 173] width 37 height 8
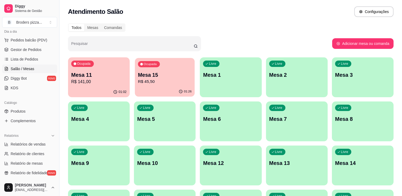
click at [166, 87] on div "01:26" at bounding box center [165, 92] width 60 height 10
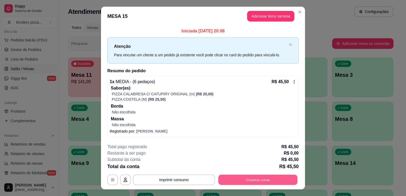
click at [261, 181] on button "Encerrar conta" at bounding box center [257, 180] width 79 height 10
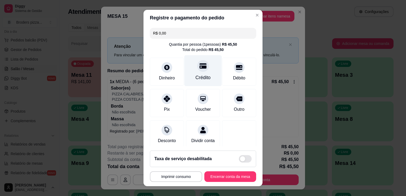
click at [204, 75] on div "Crédito" at bounding box center [203, 77] width 15 height 7
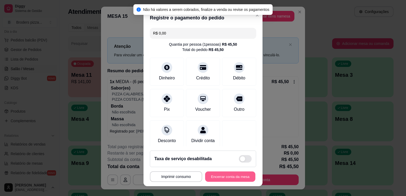
click at [233, 177] on button "Encerrar conta da mesa" at bounding box center [230, 177] width 50 height 10
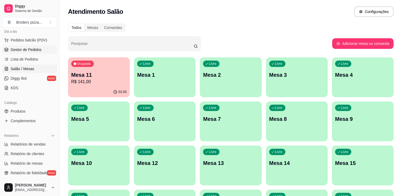
click at [22, 48] on span "Gestor de Pedidos" at bounding box center [26, 49] width 31 height 5
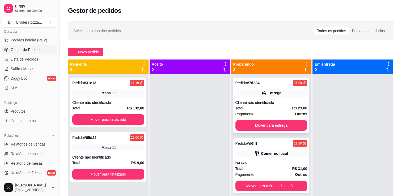
click at [288, 104] on div "Cliente não identificado" at bounding box center [271, 102] width 72 height 5
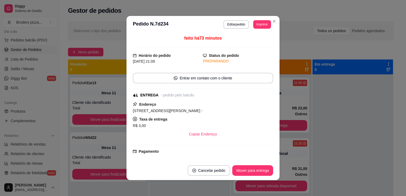
scroll to position [108, 0]
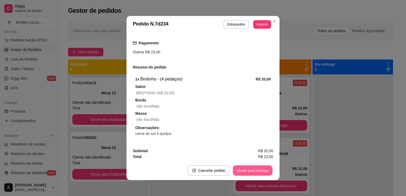
click at [263, 173] on button "Mover para entrega" at bounding box center [253, 171] width 40 height 10
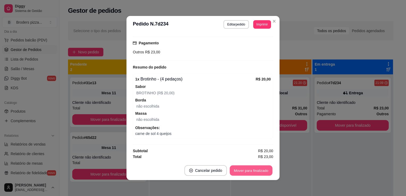
click at [263, 173] on button "Mover para finalizado" at bounding box center [251, 171] width 43 height 10
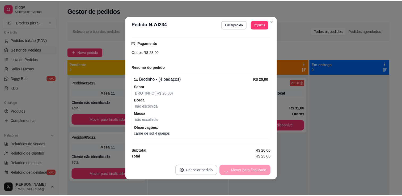
scroll to position [86, 0]
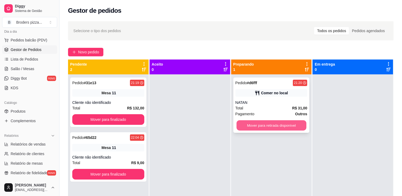
click at [290, 125] on button "Mover para retirada disponível" at bounding box center [272, 125] width 70 height 10
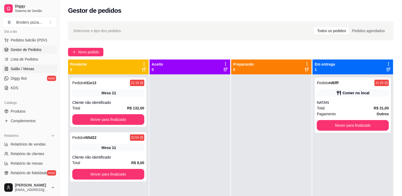
click at [19, 67] on span "Salão / Mesas" at bounding box center [23, 68] width 24 height 5
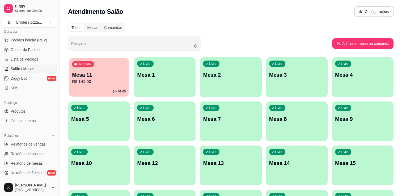
click at [86, 81] on p "R$ 141,00" at bounding box center [99, 82] width 54 height 6
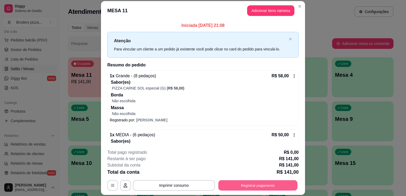
click at [222, 186] on button "Registrar pagamento" at bounding box center [257, 185] width 79 height 10
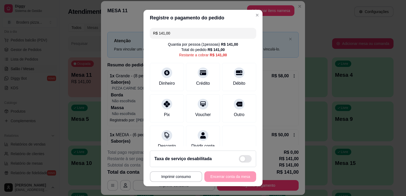
click at [172, 31] on input "R$ 141,00" at bounding box center [203, 33] width 100 height 11
click at [203, 79] on div "Crédito" at bounding box center [202, 76] width 37 height 31
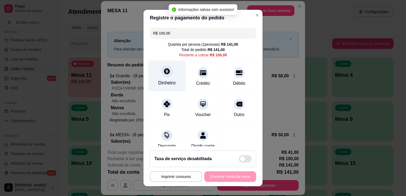
click at [164, 82] on div "Dinheiro" at bounding box center [167, 82] width 18 height 7
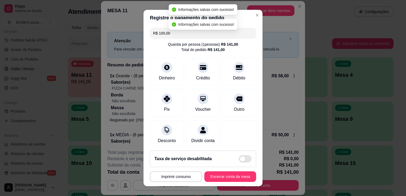
type input "R$ 0,00"
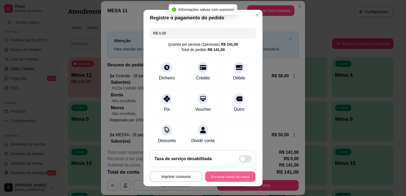
click at [224, 180] on button "Encerrar conta da mesa" at bounding box center [230, 177] width 50 height 10
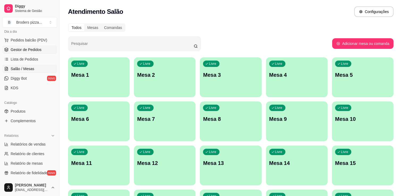
click at [20, 48] on span "Gestor de Pedidos" at bounding box center [26, 49] width 31 height 5
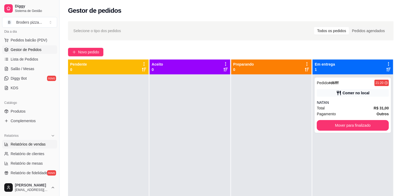
click at [26, 143] on span "Relatórios de vendas" at bounding box center [28, 144] width 35 height 5
select select "ALL"
select select "0"
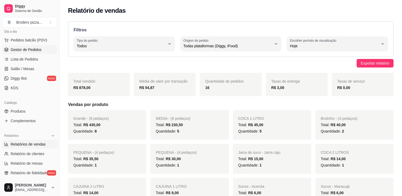
click at [22, 48] on span "Gestor de Pedidos" at bounding box center [26, 49] width 31 height 5
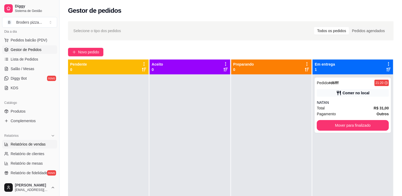
click at [27, 146] on span "Relatórios de vendas" at bounding box center [28, 144] width 35 height 5
select select "ALL"
select select "0"
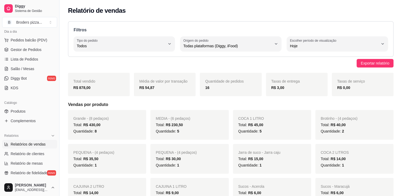
click at [236, 184] on div "Sucos - Acerola Total: R$ 6,00 Quantidade: 1" at bounding box center [272, 193] width 78 height 30
click at [20, 59] on span "Lista de Pedidos" at bounding box center [25, 59] width 28 height 5
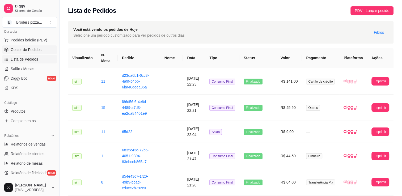
click at [31, 50] on span "Gestor de Pedidos" at bounding box center [26, 49] width 31 height 5
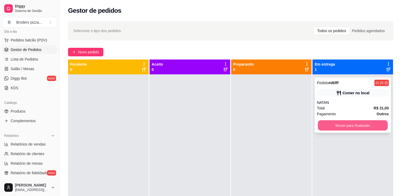
click at [345, 123] on button "Mover para finalizado" at bounding box center [353, 125] width 70 height 10
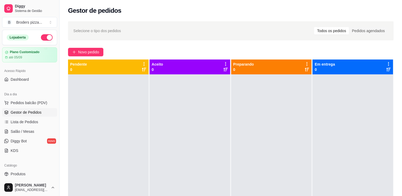
click at [41, 39] on button "button" at bounding box center [47, 37] width 12 height 6
